Goal: Task Accomplishment & Management: Manage account settings

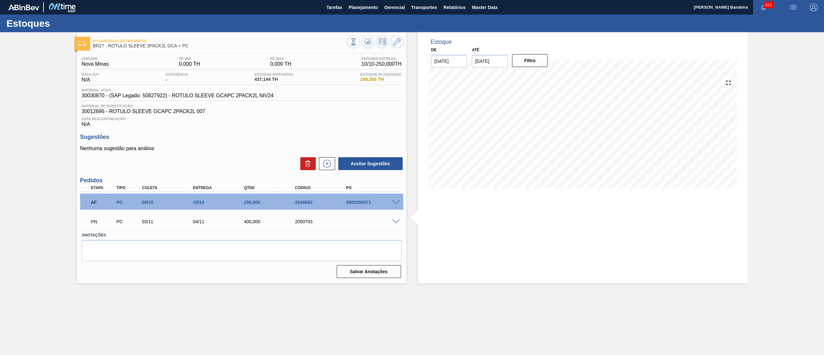
click at [356, 4] on span "Planejamento" at bounding box center [363, 8] width 29 height 8
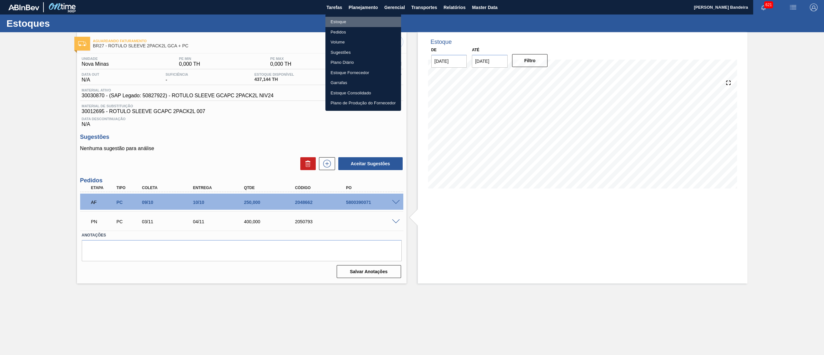
click at [341, 17] on li "Estoque" at bounding box center [363, 22] width 76 height 10
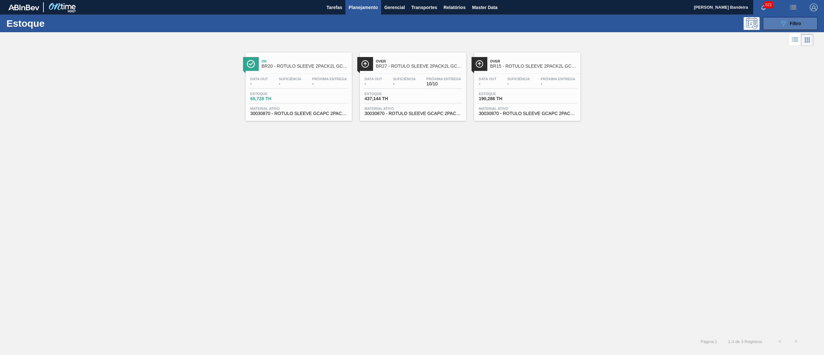
click at [775, 20] on button "089F7B8B-B2A5-4AFE-B5C0-19BA573D28AC Filtro" at bounding box center [790, 23] width 55 height 13
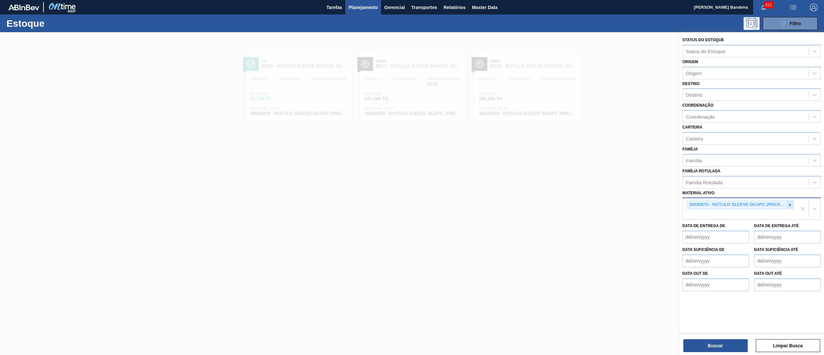
click at [790, 207] on div at bounding box center [789, 205] width 7 height 8
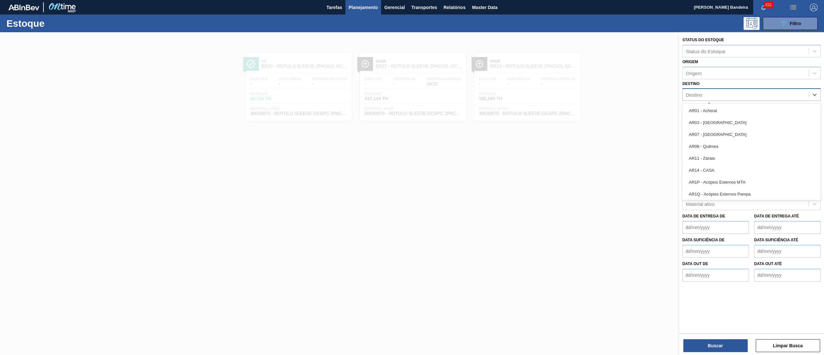
click at [698, 99] on div "Destino" at bounding box center [751, 94] width 138 height 13
type input "man"
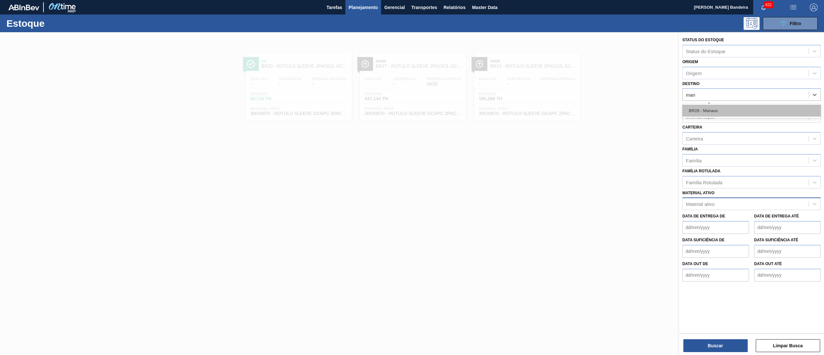
click at [705, 107] on div "BR28 - Manaus" at bounding box center [751, 111] width 138 height 12
click at [702, 140] on div "Carteira" at bounding box center [694, 139] width 17 height 5
type input "suc"
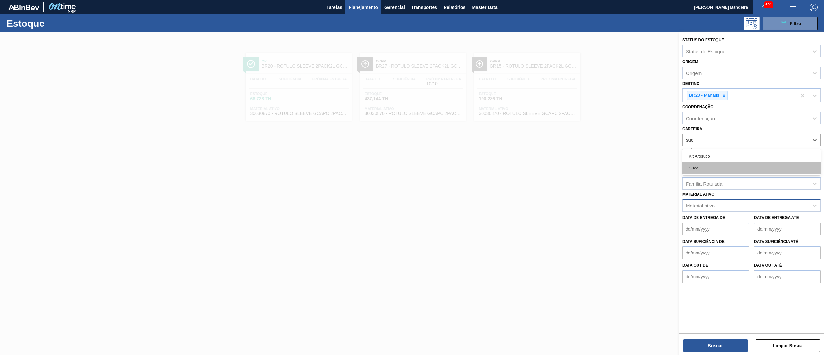
click at [702, 168] on div "Suco" at bounding box center [751, 168] width 138 height 12
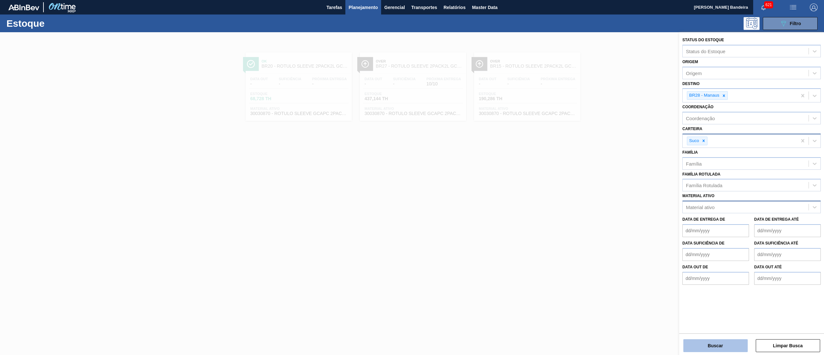
click at [699, 343] on button "Buscar" at bounding box center [715, 345] width 64 height 13
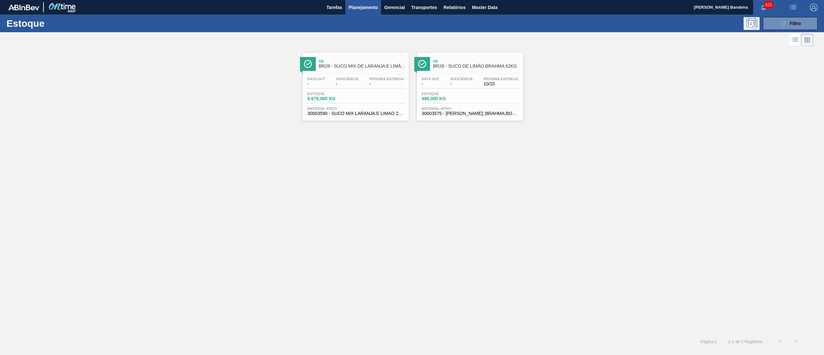
click at [377, 112] on span "30003590 - SUCO MIX LARANJA E LIMAO 262Kg" at bounding box center [355, 113] width 97 height 5
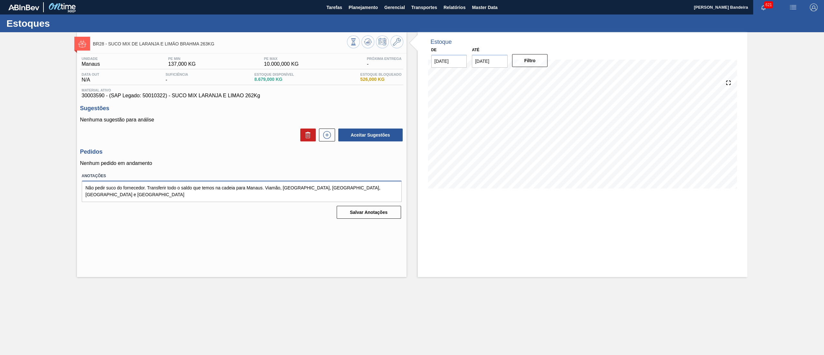
drag, startPoint x: 211, startPoint y: 194, endPoint x: 50, endPoint y: 176, distance: 162.6
click at [50, 176] on div "BR28 - SUCO MIX DE LARANJA E LIMÃO BRAHMA 263KG Unidade Manaus PE MIN 137,000 K…" at bounding box center [412, 154] width 824 height 245
click at [160, 202] on textarea "Não pedir suco do fornecedor. Transferir todo o saldo que temos na cadeia para …" at bounding box center [242, 191] width 320 height 21
drag, startPoint x: 371, startPoint y: 189, endPoint x: 40, endPoint y: 189, distance: 331.5
click at [40, 189] on div "BR28 - SUCO MIX DE LARANJA E LIMÃO BRAHMA 263KG Unidade Manaus PE MIN 137,000 K…" at bounding box center [412, 154] width 824 height 245
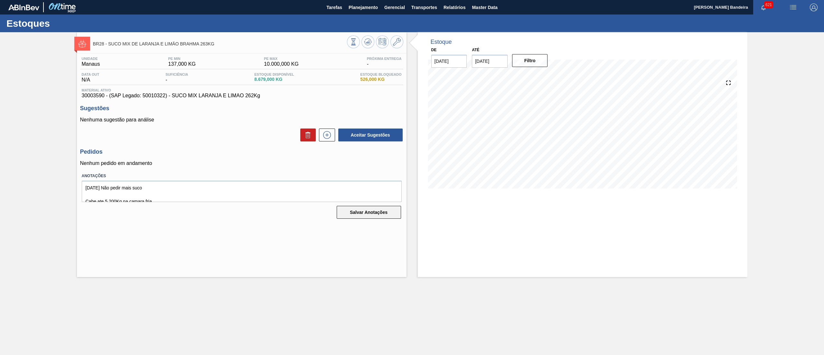
click at [356, 210] on button "Salvar Anotações" at bounding box center [369, 212] width 64 height 13
click at [162, 187] on textarea "[DATE] Não pedir mais suco Cabe ate 5.200Kg na camara fria." at bounding box center [242, 191] width 320 height 21
type textarea "[DATE] Não pedir mais suco - Letícia M Cabe ate 5.200Kg na camara fria."
click at [365, 216] on button "Salvar Anotações" at bounding box center [369, 212] width 64 height 13
drag, startPoint x: 79, startPoint y: 95, endPoint x: 104, endPoint y: 98, distance: 24.6
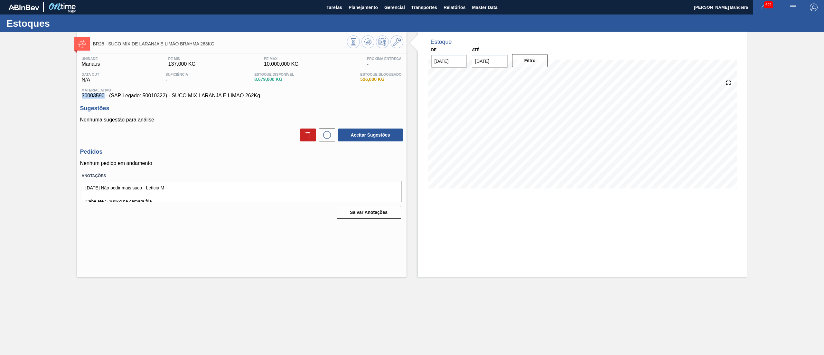
click at [104, 98] on div "Unidade Manaus PE MIN 137,000 KG PE MAX 10.000,000 KG Próxima Entrega - Data ou…" at bounding box center [242, 136] width 330 height 167
copy span "30003590"
click at [361, 4] on span "Planejamento" at bounding box center [363, 8] width 29 height 8
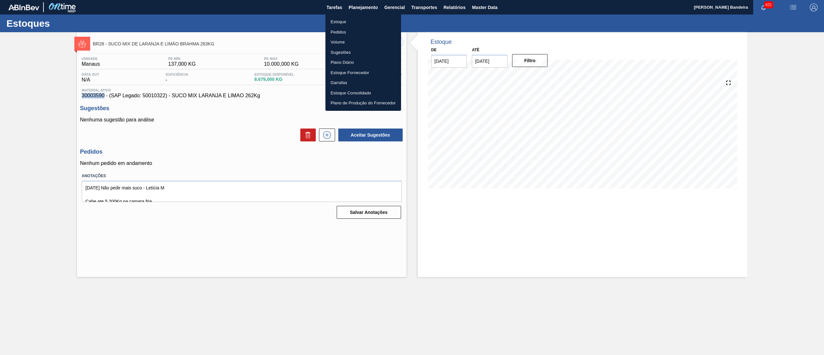
click at [360, 17] on li "Estoque" at bounding box center [363, 22] width 76 height 10
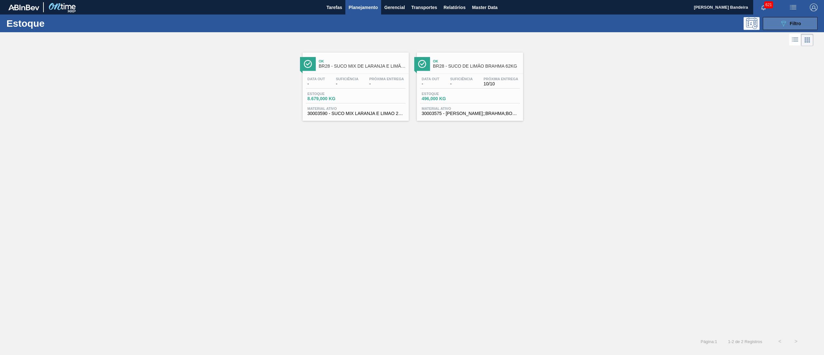
click at [777, 22] on button "089F7B8B-B2A5-4AFE-B5C0-19BA573D28AC Filtro" at bounding box center [790, 23] width 55 height 13
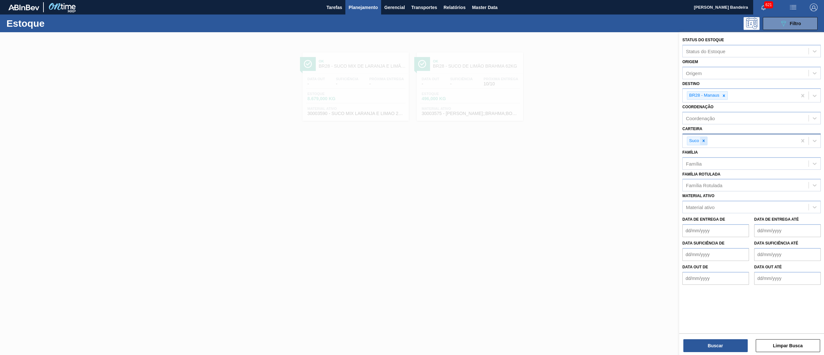
click at [703, 144] on div at bounding box center [703, 141] width 7 height 8
type input "RÓTULO P"
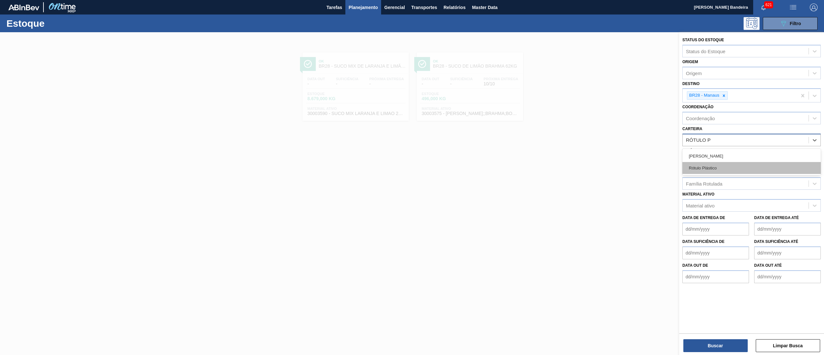
click at [717, 162] on div "Rótulo Plástico" at bounding box center [751, 168] width 138 height 12
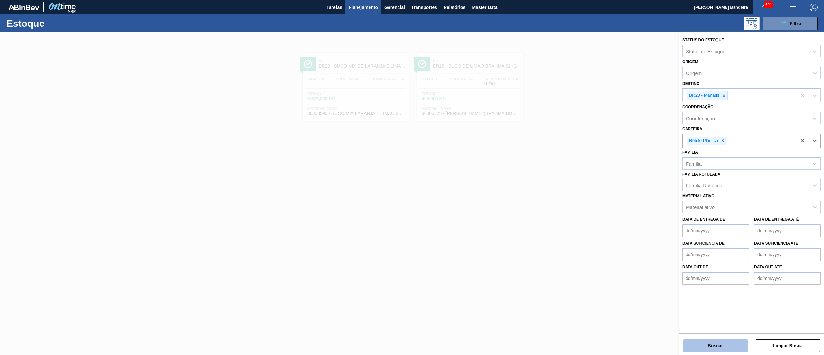
click at [709, 339] on button "Buscar" at bounding box center [715, 345] width 64 height 13
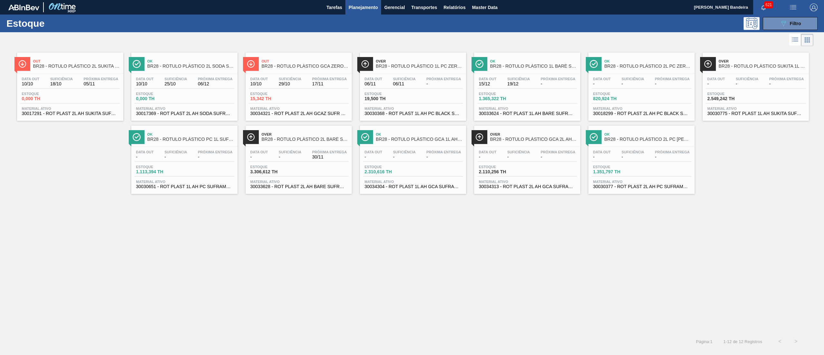
click at [91, 110] on span "Material ativo" at bounding box center [70, 109] width 97 height 4
click at [749, 113] on span "30030775 - ROT PLAST 1L AH SUKITA SUFRAMA NIV24" at bounding box center [755, 113] width 97 height 5
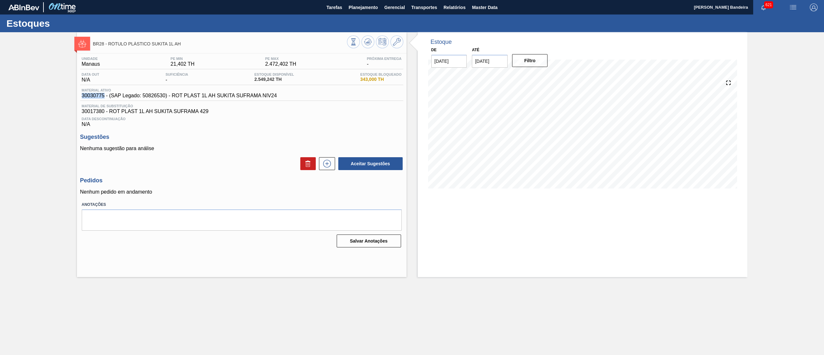
drag, startPoint x: 79, startPoint y: 100, endPoint x: 105, endPoint y: 98, distance: 26.4
click at [105, 98] on div "Unidade Manaus PE MIN 21,402 TH PE MAX 2.472,402 TH Próxima Entrega - Data out …" at bounding box center [242, 151] width 330 height 196
click at [371, 6] on span "Planejamento" at bounding box center [363, 8] width 29 height 8
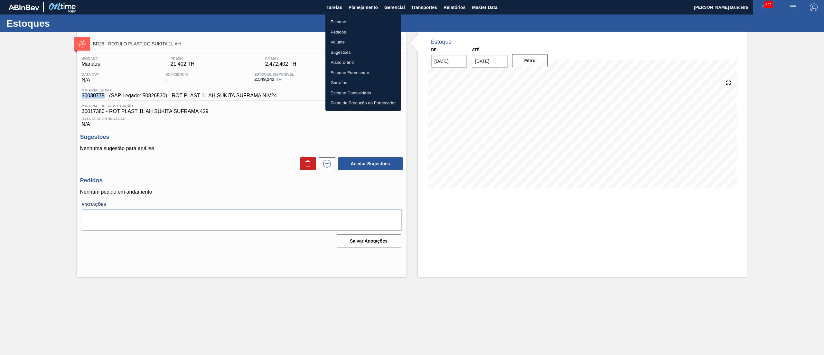
click at [352, 19] on li "Estoque" at bounding box center [363, 22] width 76 height 10
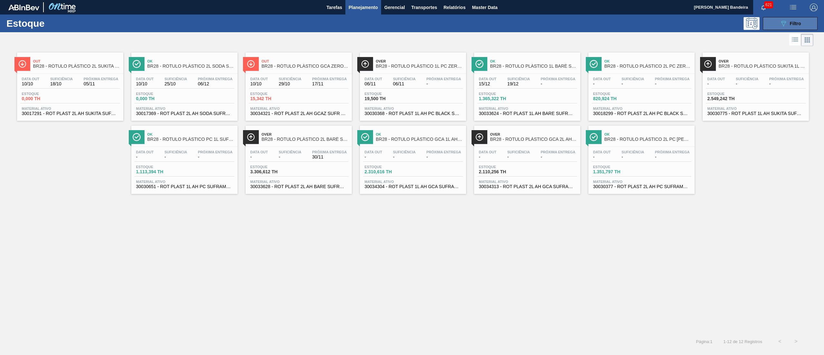
click at [794, 25] on span "Filtro" at bounding box center [795, 23] width 11 height 5
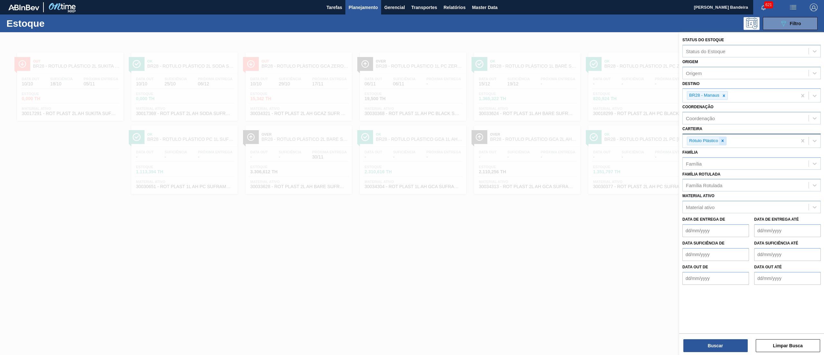
click at [723, 142] on icon at bounding box center [722, 140] width 5 height 5
type input "SUC"
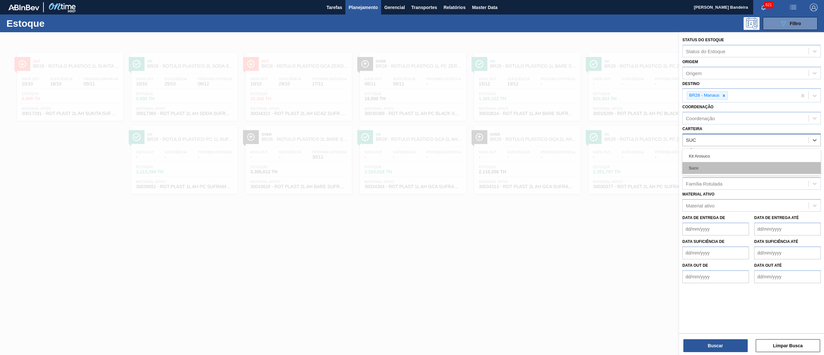
click at [714, 168] on div "Suco" at bounding box center [751, 168] width 138 height 12
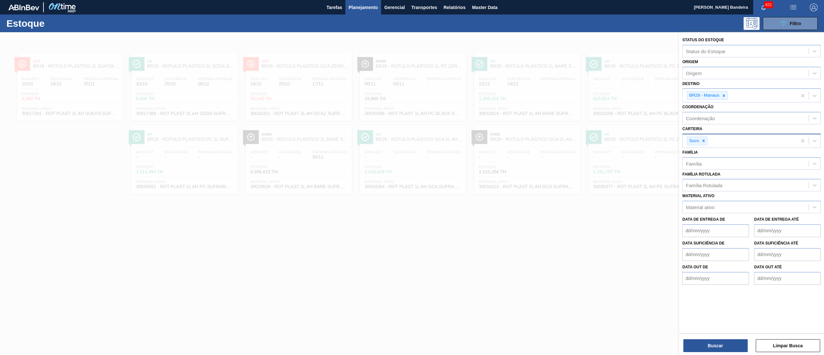
click at [714, 338] on div "Buscar Limpar Busca" at bounding box center [751, 342] width 145 height 18
click at [712, 345] on button "Buscar" at bounding box center [715, 345] width 64 height 13
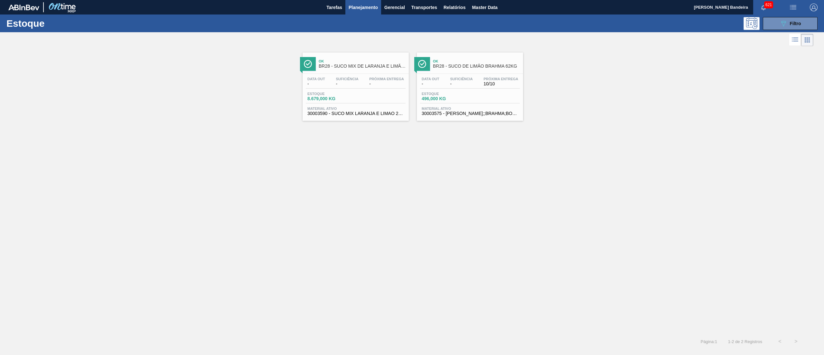
click at [440, 117] on div "Data out - Suficiência - Próxima Entrega 10/10 Estoque 496,000 KG Material ativ…" at bounding box center [470, 96] width 106 height 44
click at [331, 109] on span "Material ativo" at bounding box center [355, 109] width 97 height 4
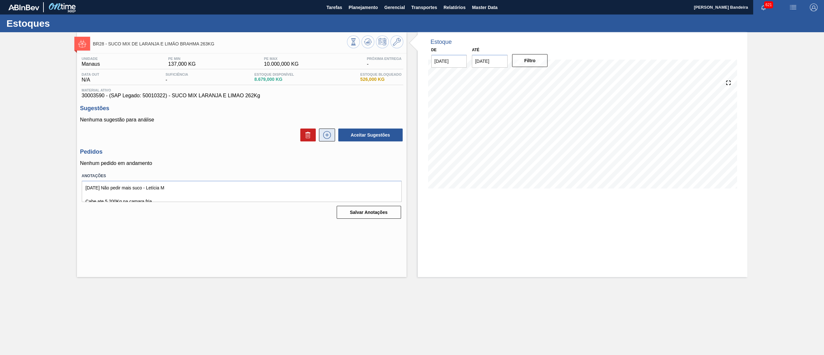
click at [329, 135] on icon at bounding box center [327, 135] width 10 height 8
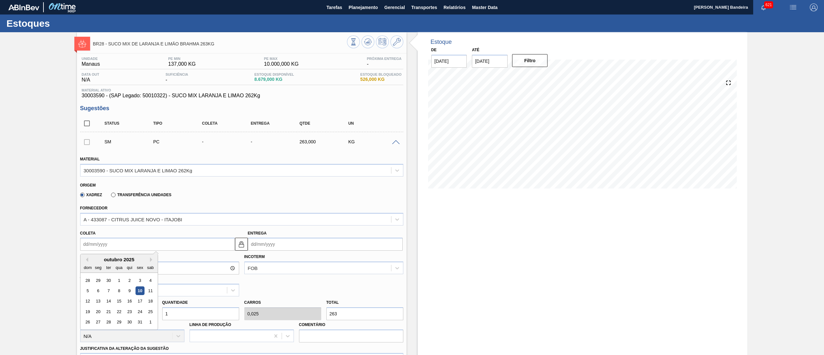
click at [154, 245] on input "Coleta" at bounding box center [157, 244] width 155 height 13
click at [100, 309] on div "20" at bounding box center [98, 311] width 9 height 9
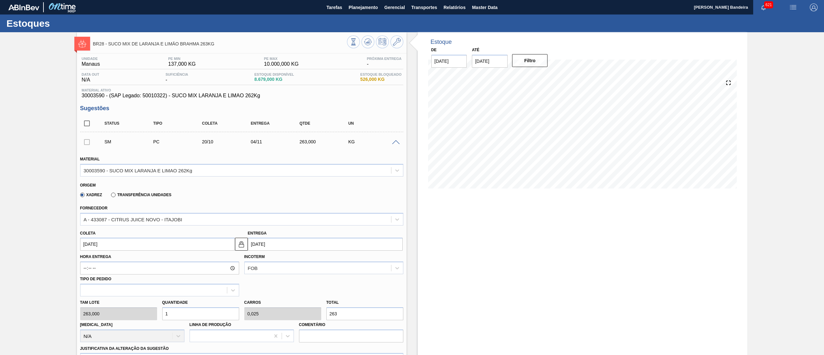
type input "[DATE]"
drag, startPoint x: 175, startPoint y: 314, endPoint x: 147, endPoint y: 320, distance: 29.0
click at [147, 320] on div "Tam lote 263,000 Quantidade 1 Carros 0,025 Total 263 [MEDICAL_DATA] N/A Linha d…" at bounding box center [242, 319] width 328 height 46
type input "3"
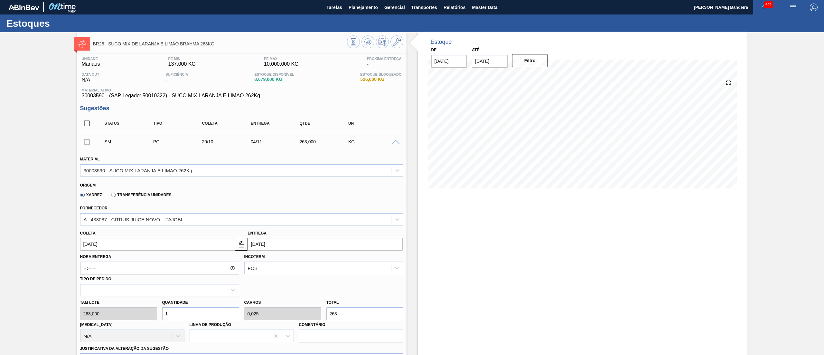
type input "0,075"
type input "789"
click at [129, 313] on div "Tam lote 263,000 Quantidade 3 Carros 0,075 Total 789 [MEDICAL_DATA] N/A Linha d…" at bounding box center [242, 319] width 328 height 46
type input "5"
type input "0,125"
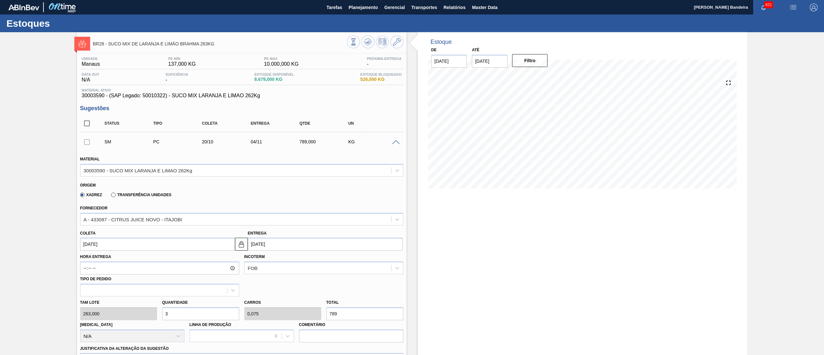
type input "1.315"
click at [137, 314] on div "Tam lote 263,000 Quantidade 5 Carros 0,125 Total 1.315 [MEDICAL_DATA] N/A Linha…" at bounding box center [242, 319] width 328 height 46
type input "8"
type input "0,2"
type input "2.104"
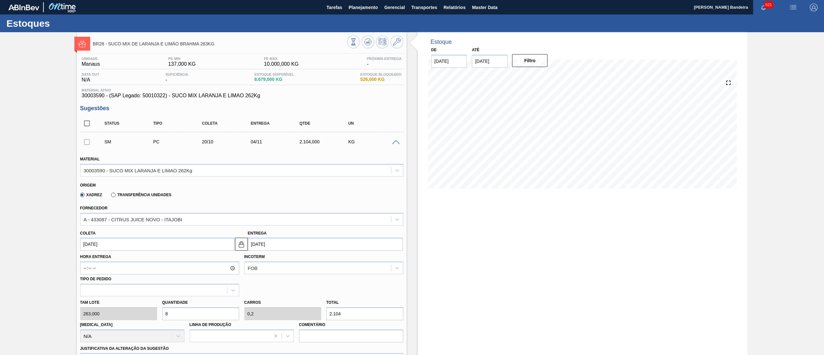
click at [126, 319] on div "Tam lote 263,000 Quantidade 8 Carros 0,2 Total 2.104 [MEDICAL_DATA] N/A Linha d…" at bounding box center [242, 319] width 328 height 46
type input "9"
type input "0,225"
type input "2.367"
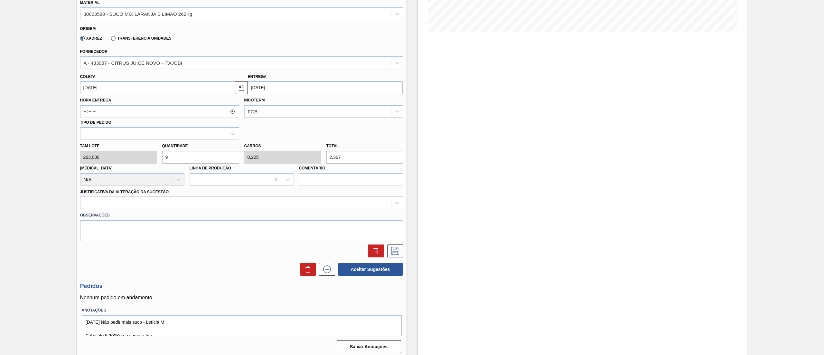
scroll to position [160, 0]
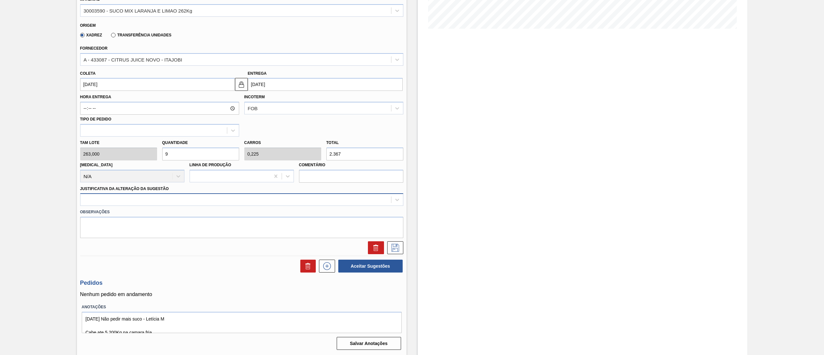
type input "9"
click at [129, 200] on div at bounding box center [235, 199] width 311 height 9
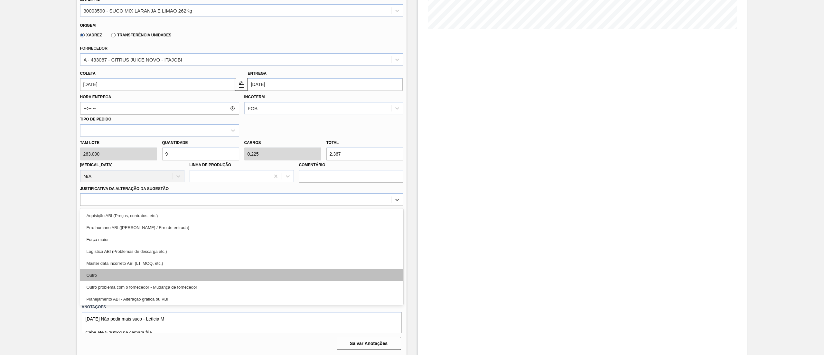
click at [118, 276] on div "Outro" at bounding box center [241, 275] width 323 height 12
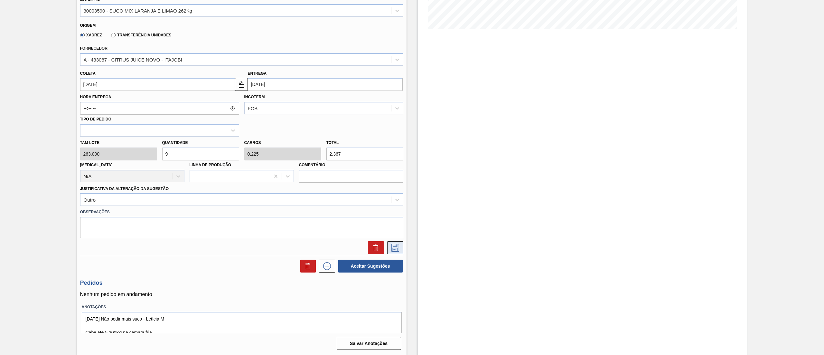
click at [397, 252] on button at bounding box center [395, 247] width 16 height 13
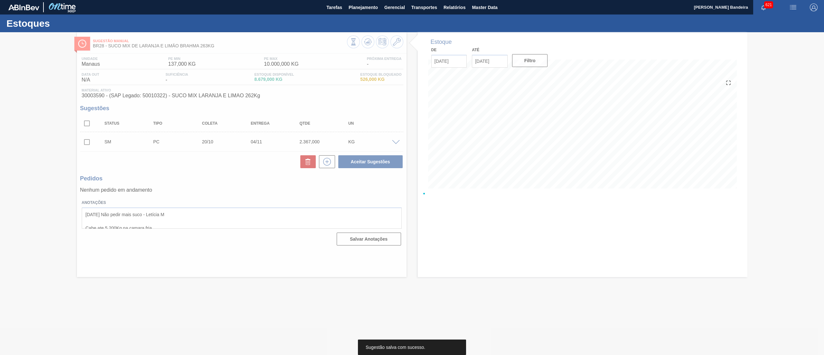
scroll to position [0, 0]
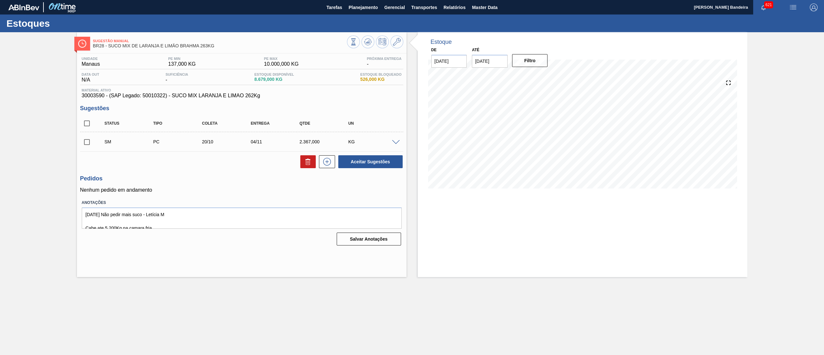
click at [86, 137] on input "checkbox" at bounding box center [87, 142] width 14 height 14
click at [374, 164] on button "Aceitar Sugestões" at bounding box center [370, 161] width 64 height 13
checkbox input "false"
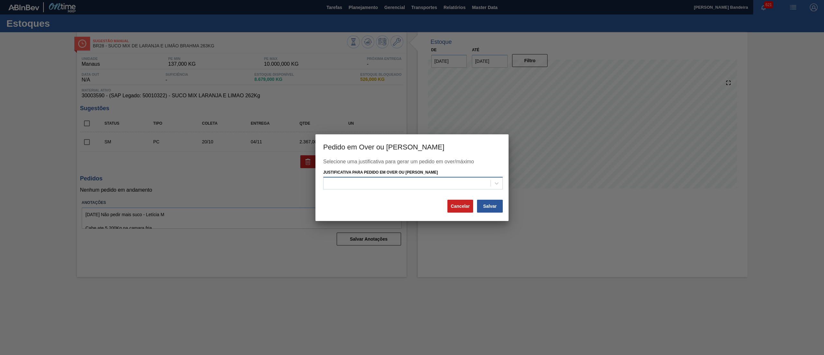
click at [381, 184] on div at bounding box center [406, 183] width 167 height 9
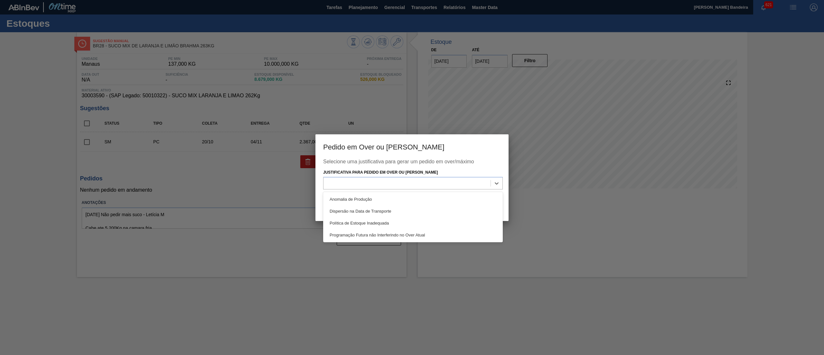
click at [533, 198] on div at bounding box center [412, 177] width 824 height 355
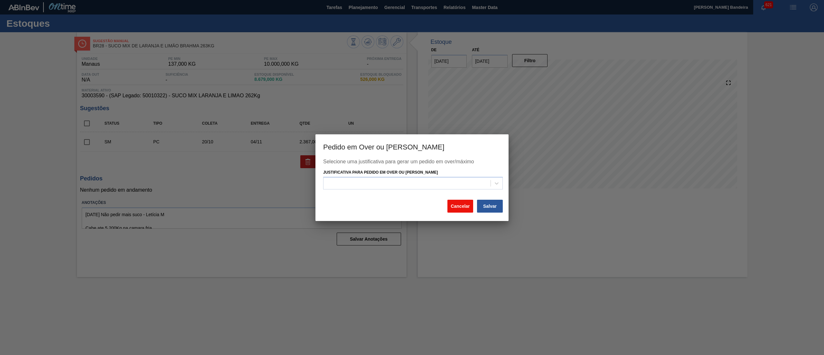
click at [463, 209] on button "Cancelar" at bounding box center [460, 206] width 26 height 13
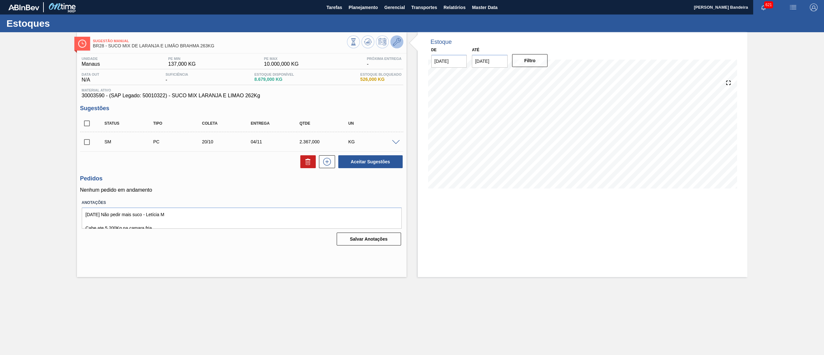
click at [395, 46] on button at bounding box center [396, 41] width 13 height 13
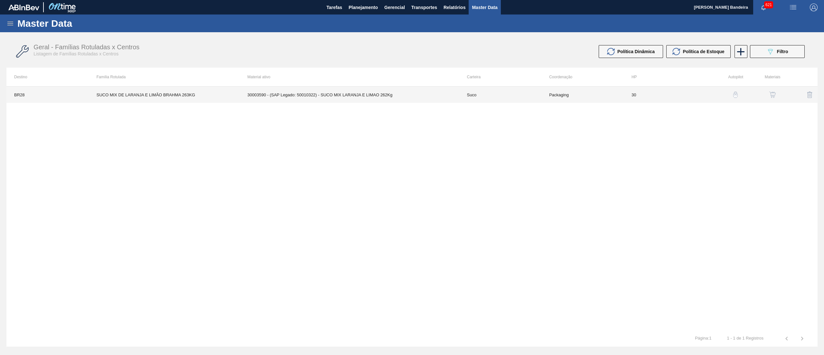
click at [437, 96] on td "30003590 - (SAP Legado: 50010322) - SUCO MIX LARANJA E LIMAO 262Kg" at bounding box center [349, 95] width 219 height 16
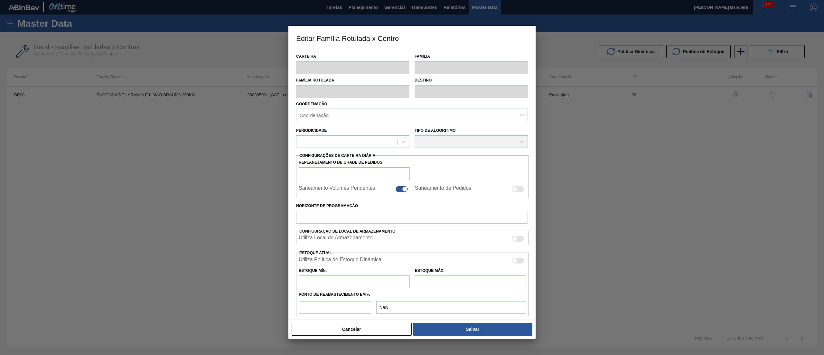
type input "Suco"
type input "SUCO MIX DE LARANJA E LIMÃO BRAHMA 263KG"
type input "BR28 - Manaus"
type input "30"
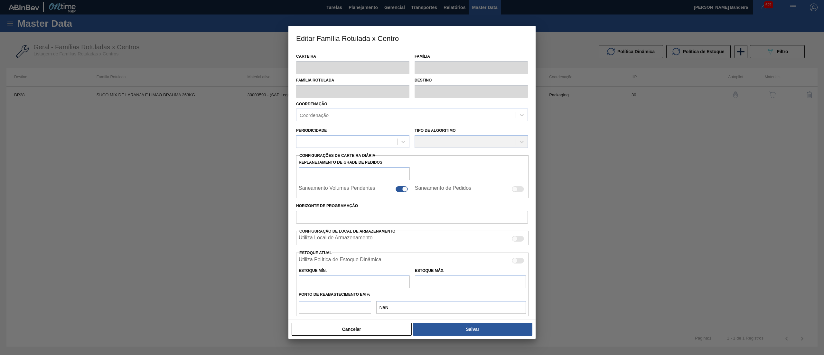
type input "137"
type input "10.000"
type input "40"
type input "4.082,200"
checkbox input "true"
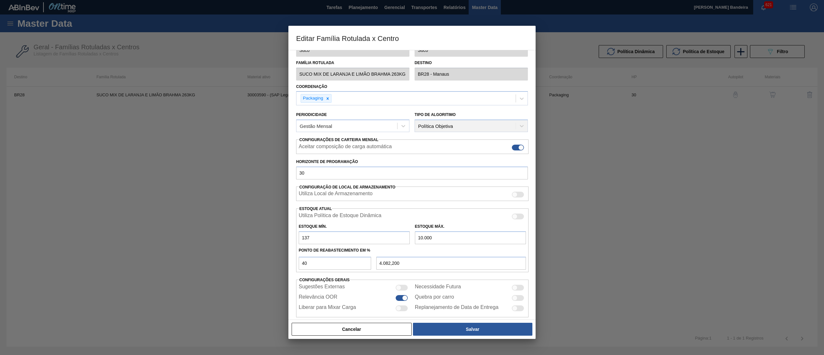
scroll to position [26, 0]
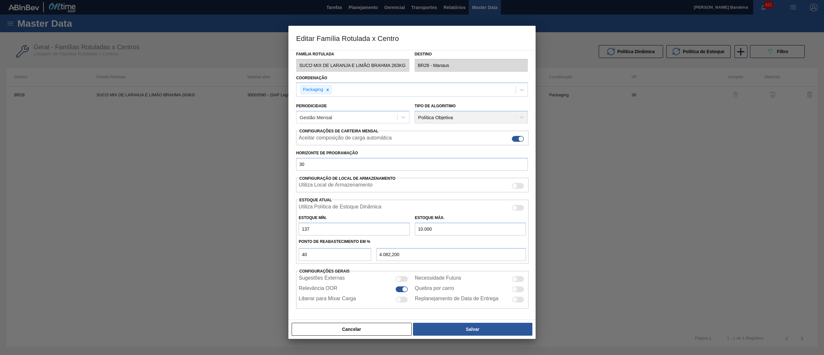
drag, startPoint x: 423, startPoint y: 229, endPoint x: 412, endPoint y: 229, distance: 10.3
click at [412, 229] on div "Estoque Máx. 10.000" at bounding box center [470, 224] width 116 height 22
type input "1.000"
type input "482,200"
type input "10.002"
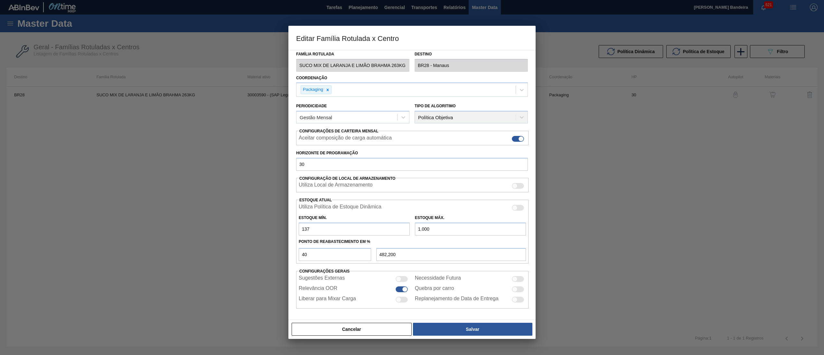
type input "4.083,000"
drag, startPoint x: 424, startPoint y: 230, endPoint x: 412, endPoint y: 230, distance: 11.3
click at [412, 230] on div "Estoque Máx. 10.002" at bounding box center [470, 224] width 116 height 22
type input "1.002"
type input "483,000"
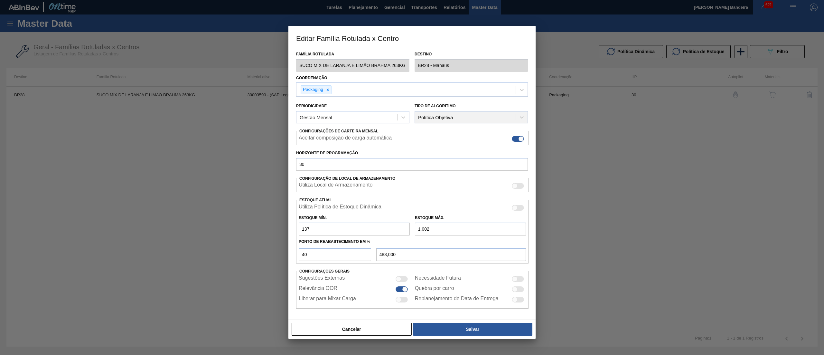
type input "10.022"
type input "4.091,000"
drag, startPoint x: 436, startPoint y: 230, endPoint x: 392, endPoint y: 232, distance: 44.8
click at [392, 232] on div "Estoque Mín. 137 Estoque Máx. 10.022" at bounding box center [412, 223] width 232 height 24
type input "1"
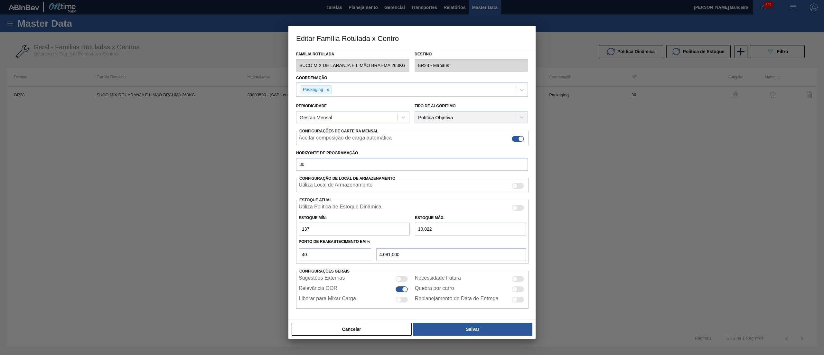
type input "82,600"
type input "12"
type input "87,000"
type input "120"
type input "130,200"
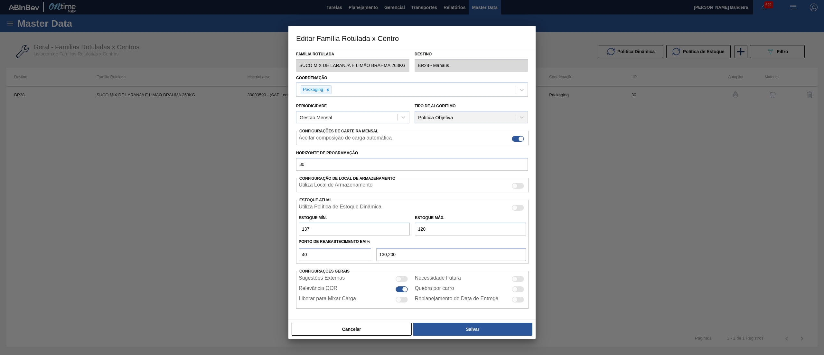
type input "1.200"
type input "562,200"
type input "12.000"
type input "4.882,200"
type input "12.000"
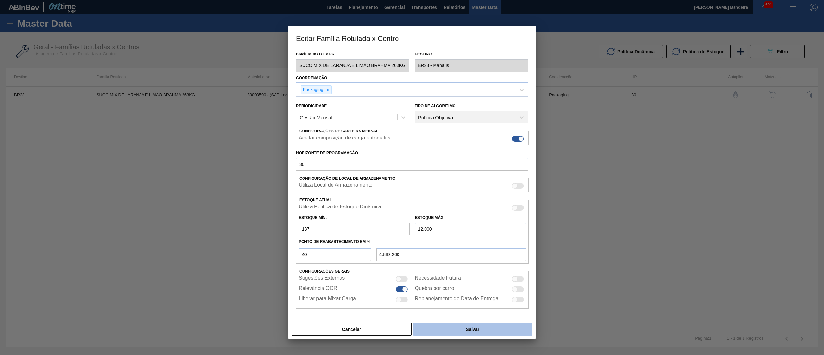
click at [466, 327] on button "Salvar" at bounding box center [472, 328] width 119 height 13
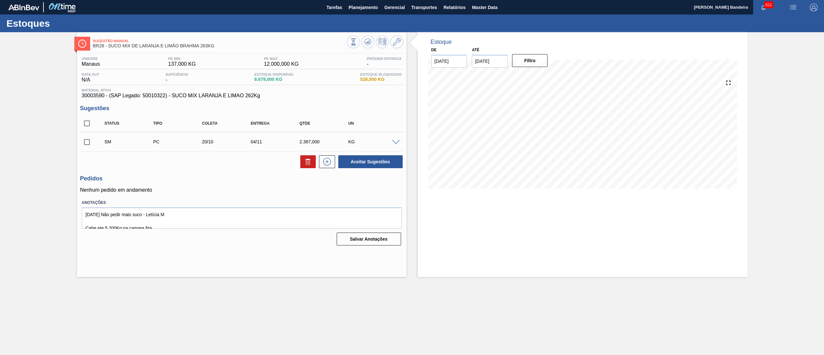
click at [87, 144] on input "checkbox" at bounding box center [87, 142] width 14 height 14
click at [353, 166] on button "Aceitar Sugestões" at bounding box center [370, 161] width 64 height 13
checkbox input "false"
